Goal: Task Accomplishment & Management: Manage account settings

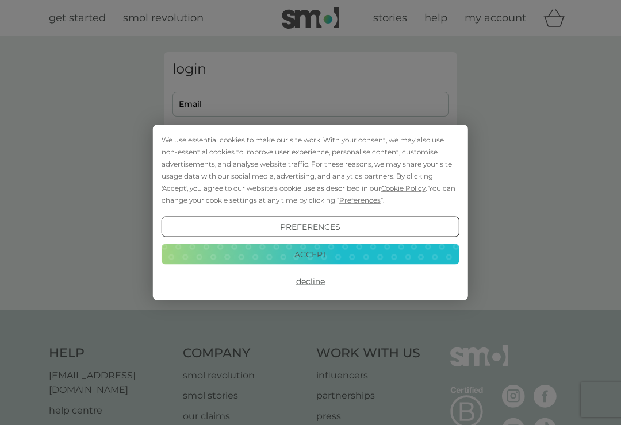
click at [329, 254] on button "Accept" at bounding box center [311, 254] width 298 height 21
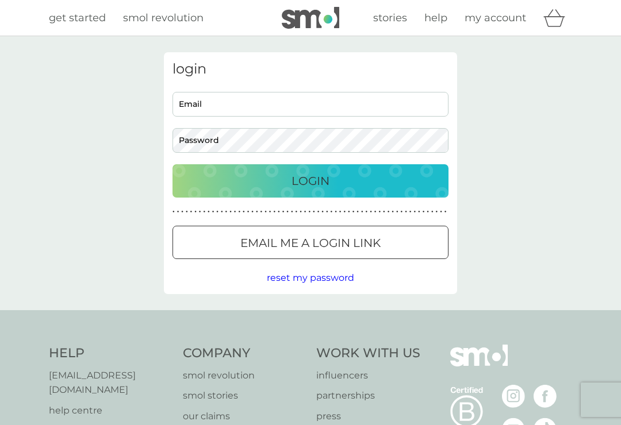
click at [335, 181] on div "Login" at bounding box center [310, 181] width 253 height 18
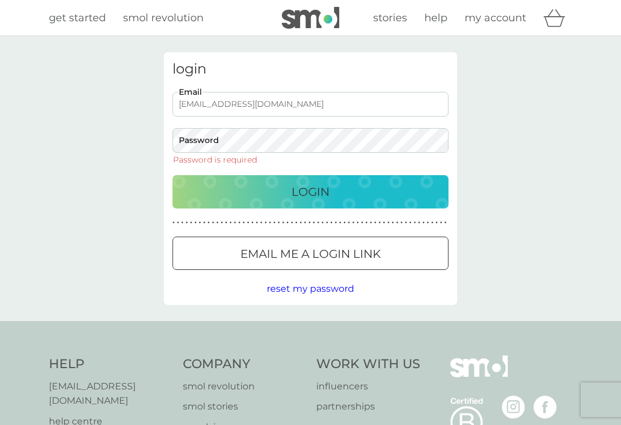
type input "[EMAIL_ADDRESS][DOMAIN_NAME]"
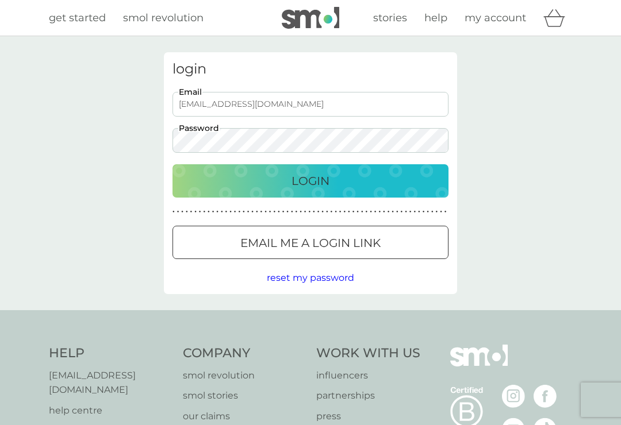
click at [312, 181] on p "Login" at bounding box center [310, 181] width 38 height 18
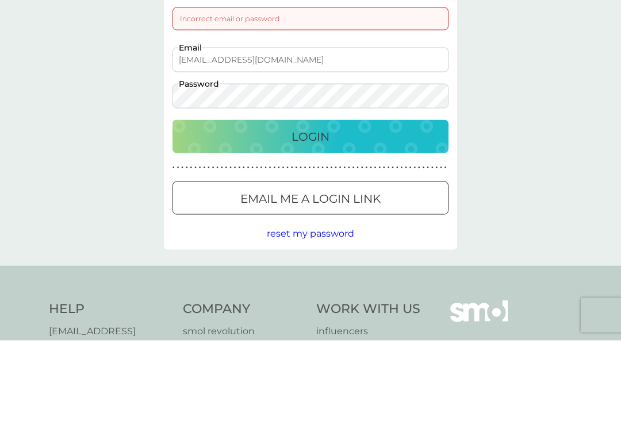
click at [323, 212] on p "Login" at bounding box center [310, 221] width 38 height 18
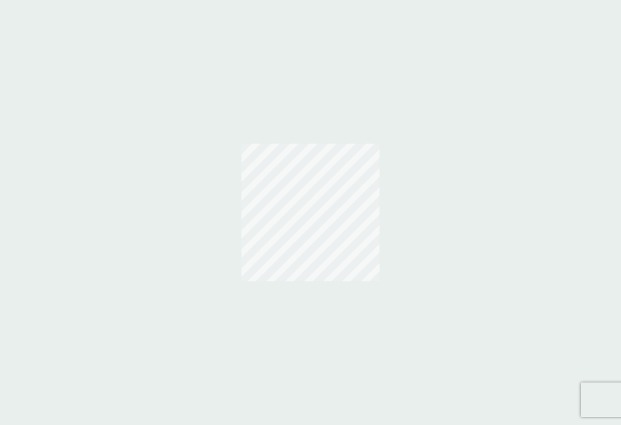
scroll to position [18, 0]
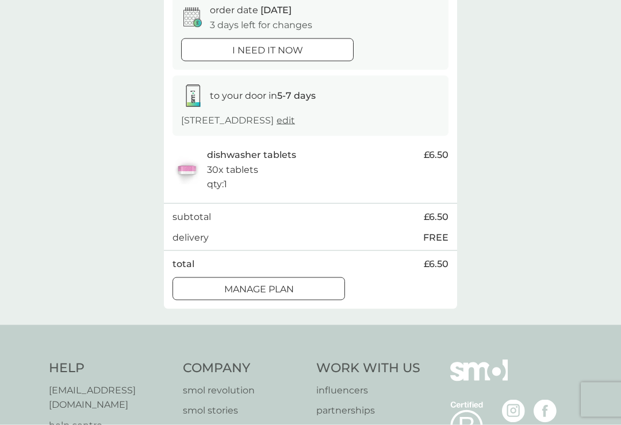
scroll to position [121, 0]
click at [211, 245] on div "delivery FREE" at bounding box center [310, 237] width 276 height 15
click at [269, 295] on div at bounding box center [258, 289] width 41 height 12
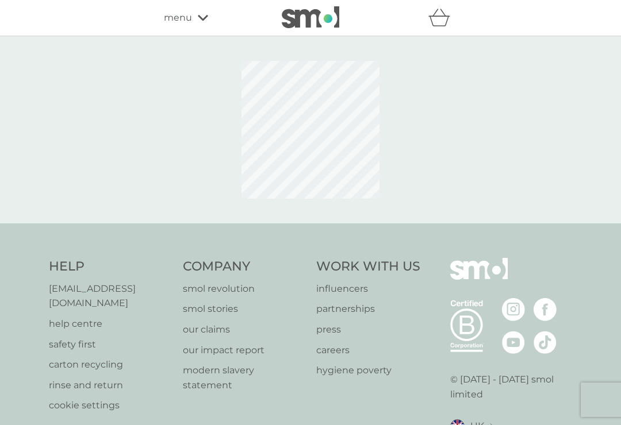
scroll to position [56, 0]
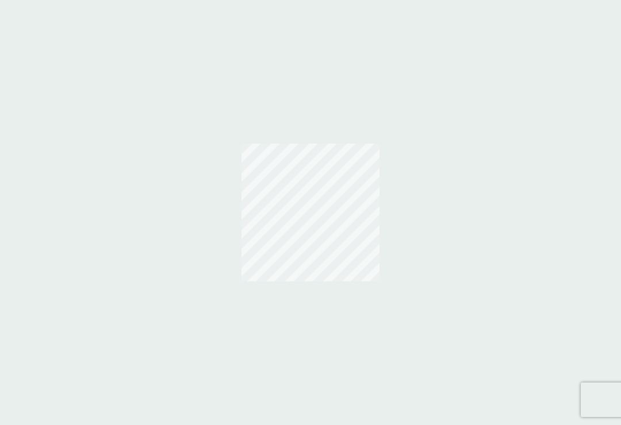
scroll to position [18, 0]
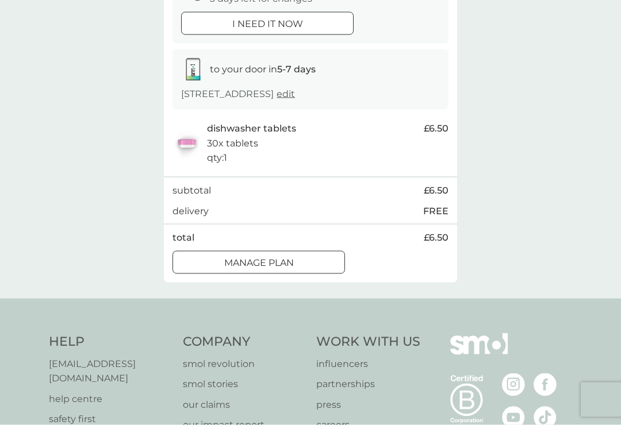
scroll to position [148, 0]
